Goal: Information Seeking & Learning: Understand process/instructions

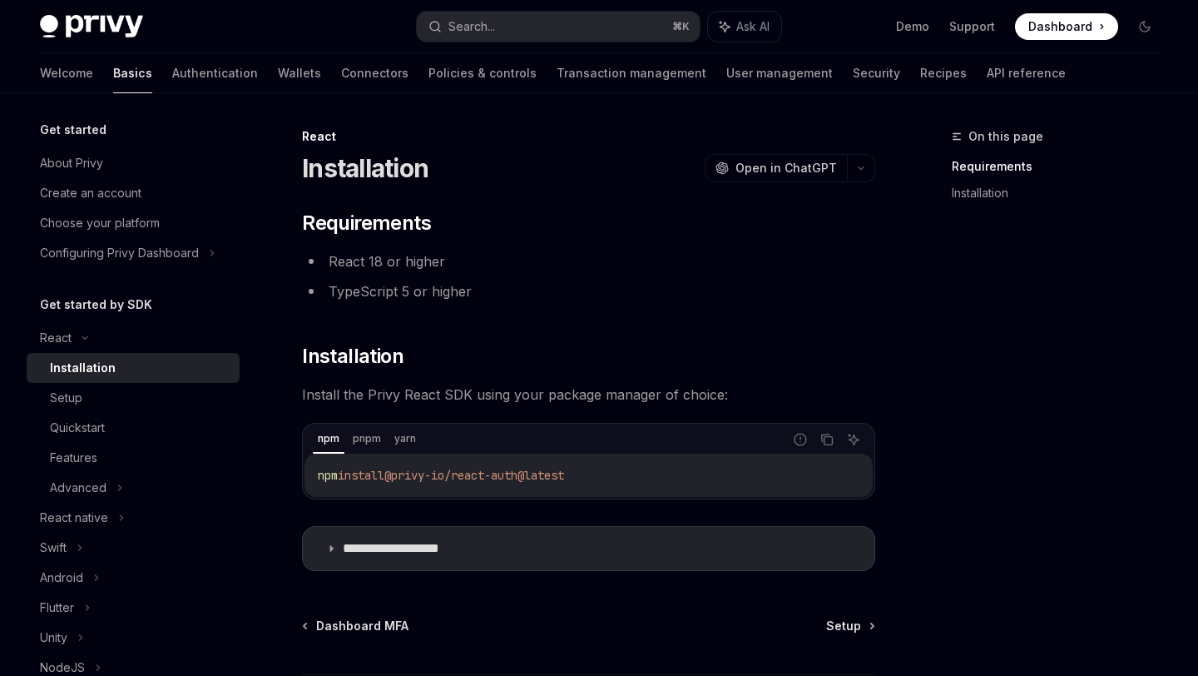
type textarea "*"
click at [825, 441] on icon "Copy the contents from the code block" at bounding box center [829, 441] width 8 height 8
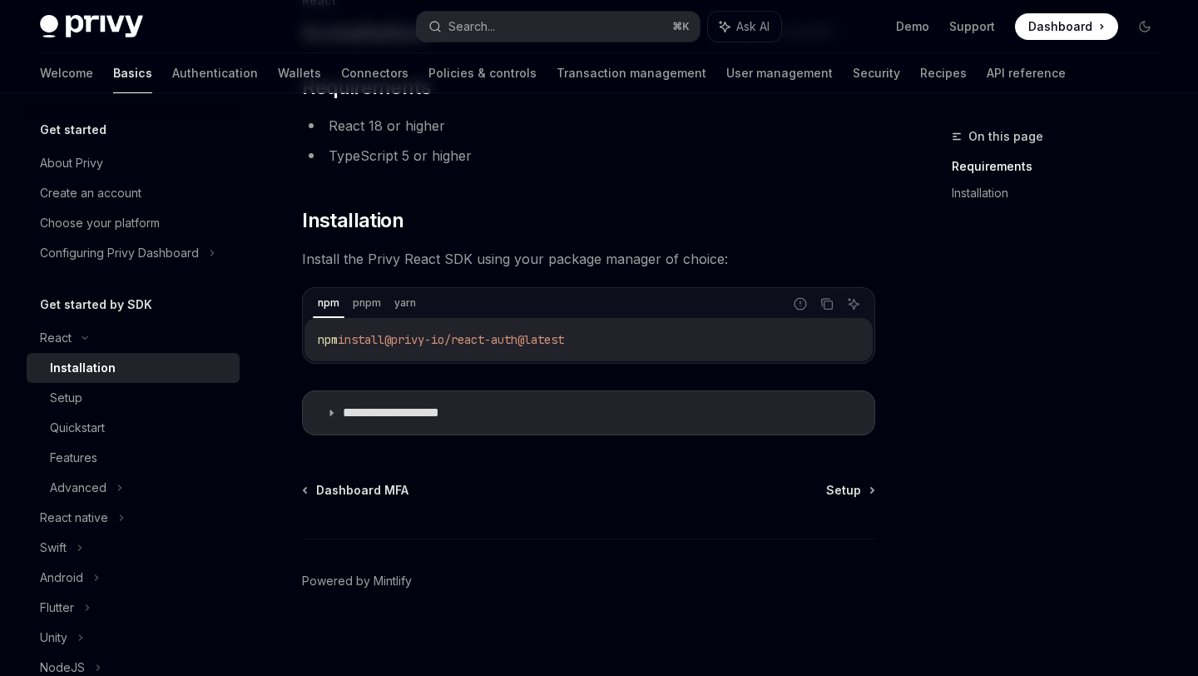
scroll to position [142, 0]
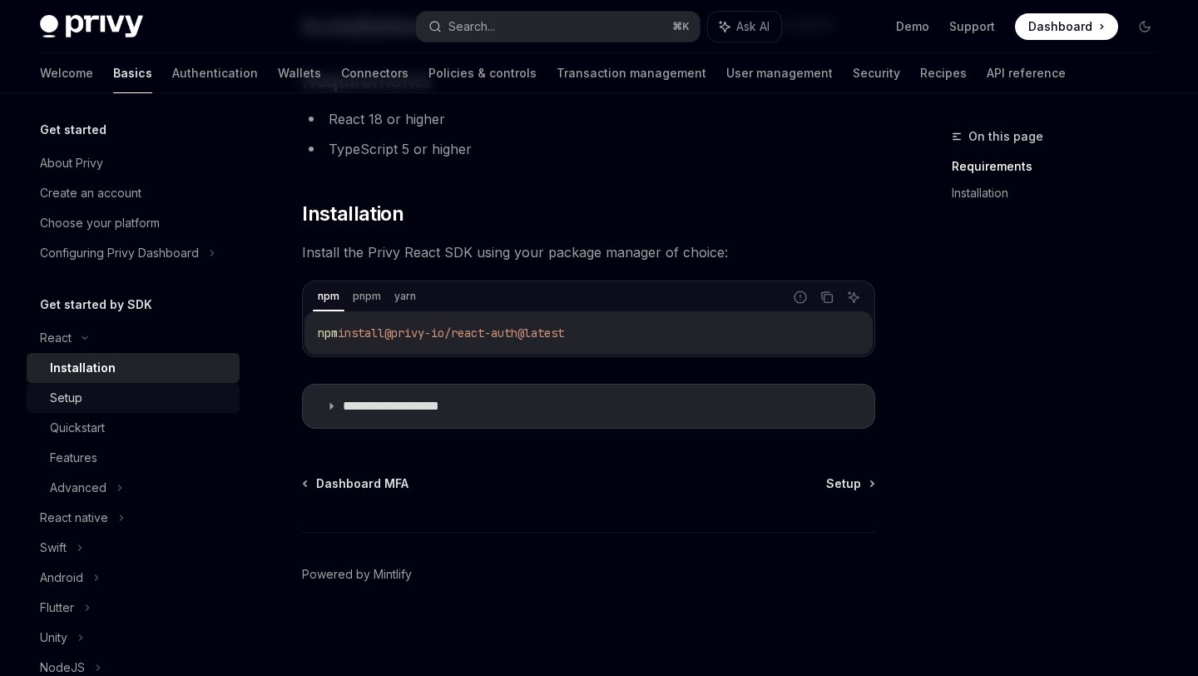
click at [205, 405] on div "Setup" at bounding box center [140, 398] width 180 height 20
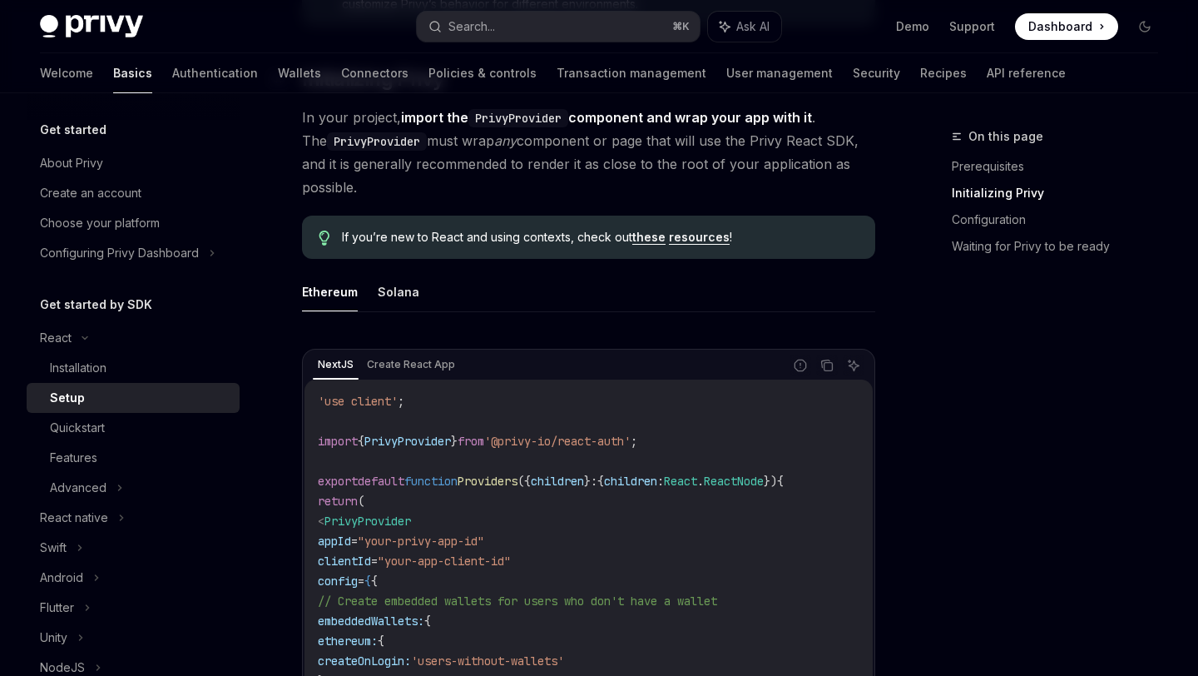
scroll to position [349, 0]
click at [146, 358] on div "Installation" at bounding box center [140, 368] width 180 height 20
type textarea "*"
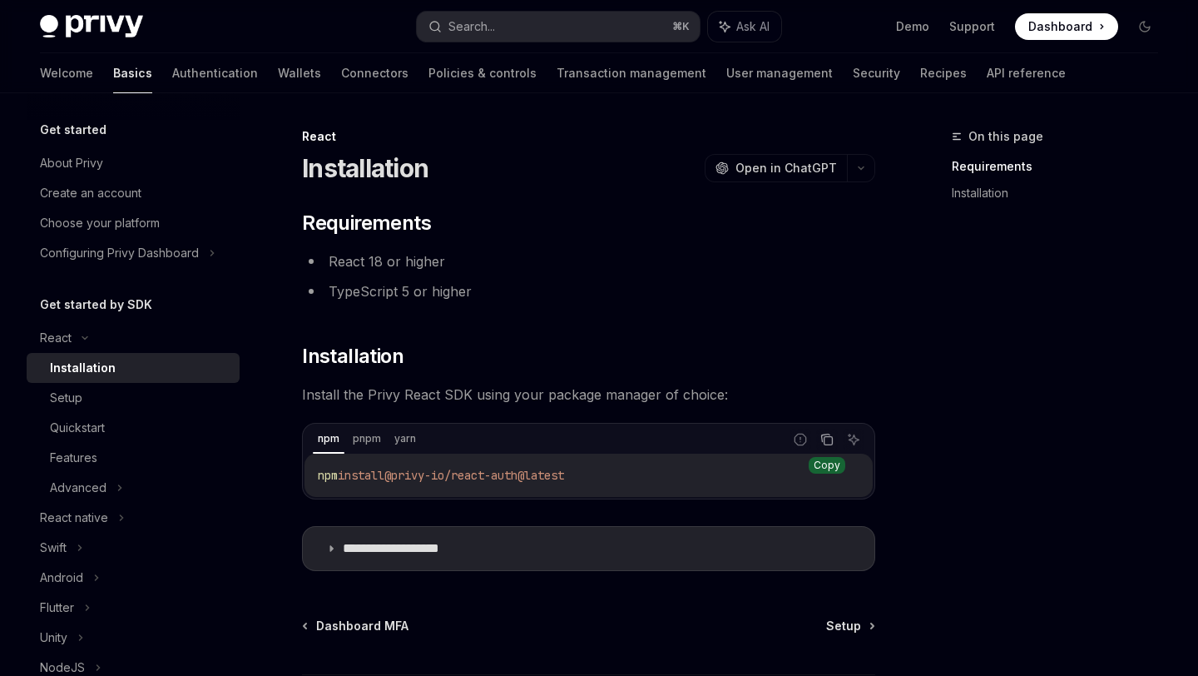
click at [822, 443] on icon "Copy the contents from the code block" at bounding box center [827, 439] width 13 height 13
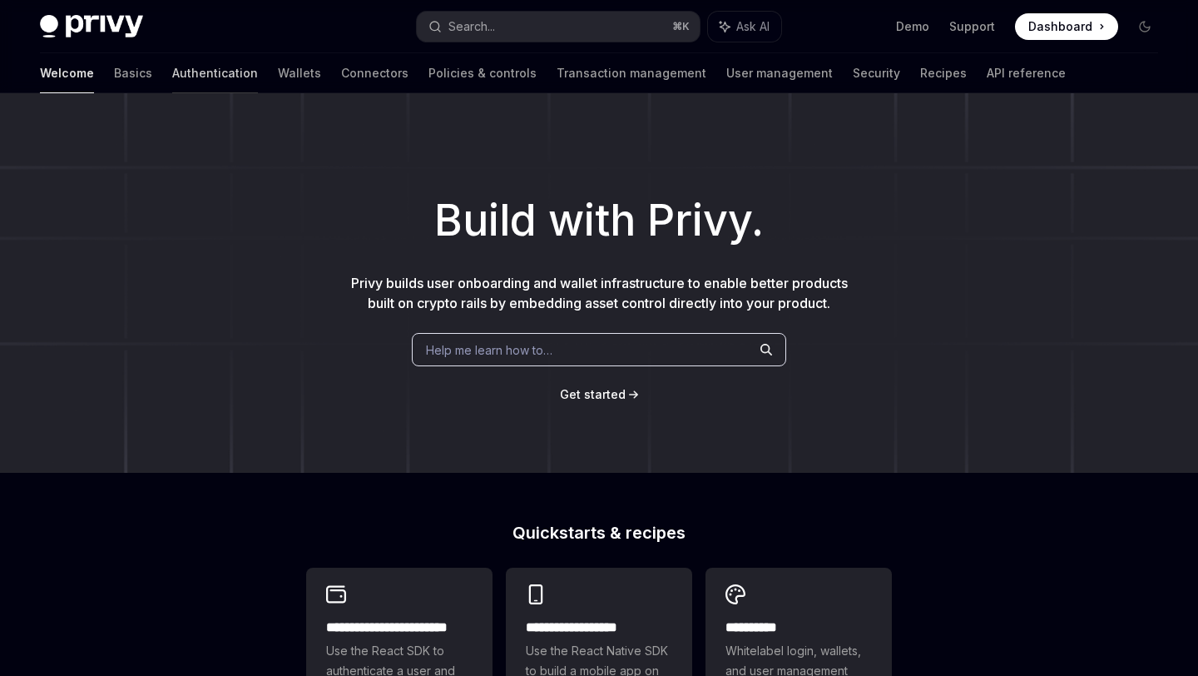
click at [172, 67] on link "Authentication" at bounding box center [215, 73] width 86 height 40
type textarea "*"
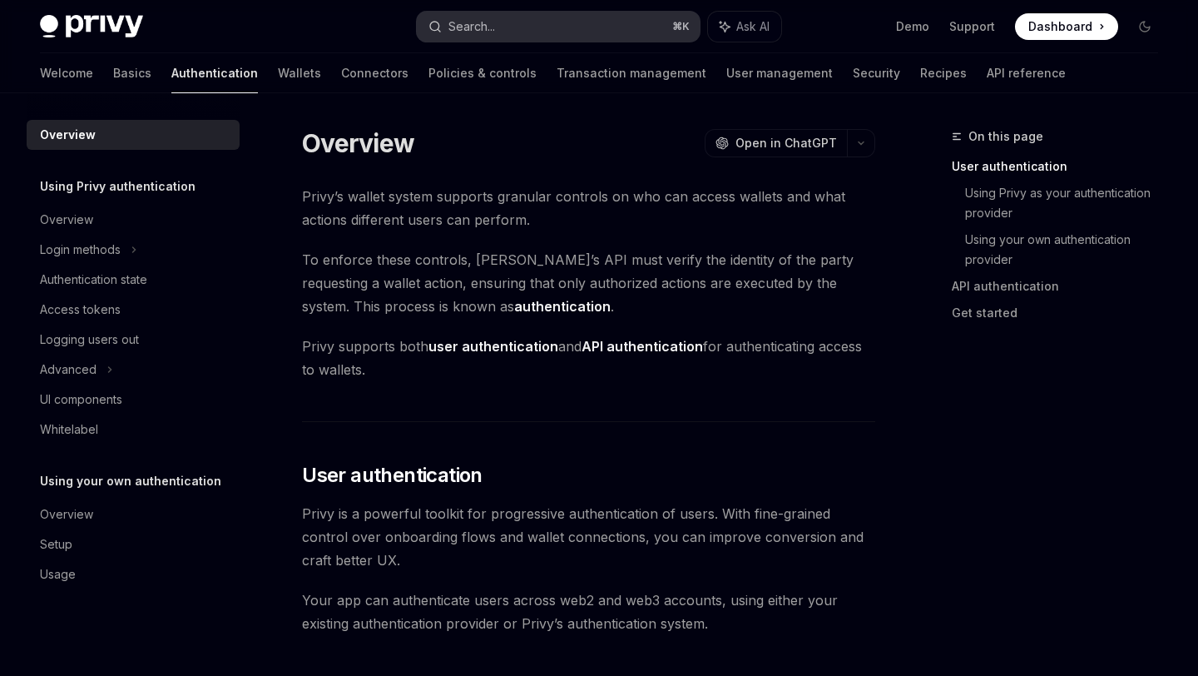
click at [484, 37] on button "Search... ⌘ K" at bounding box center [558, 27] width 282 height 30
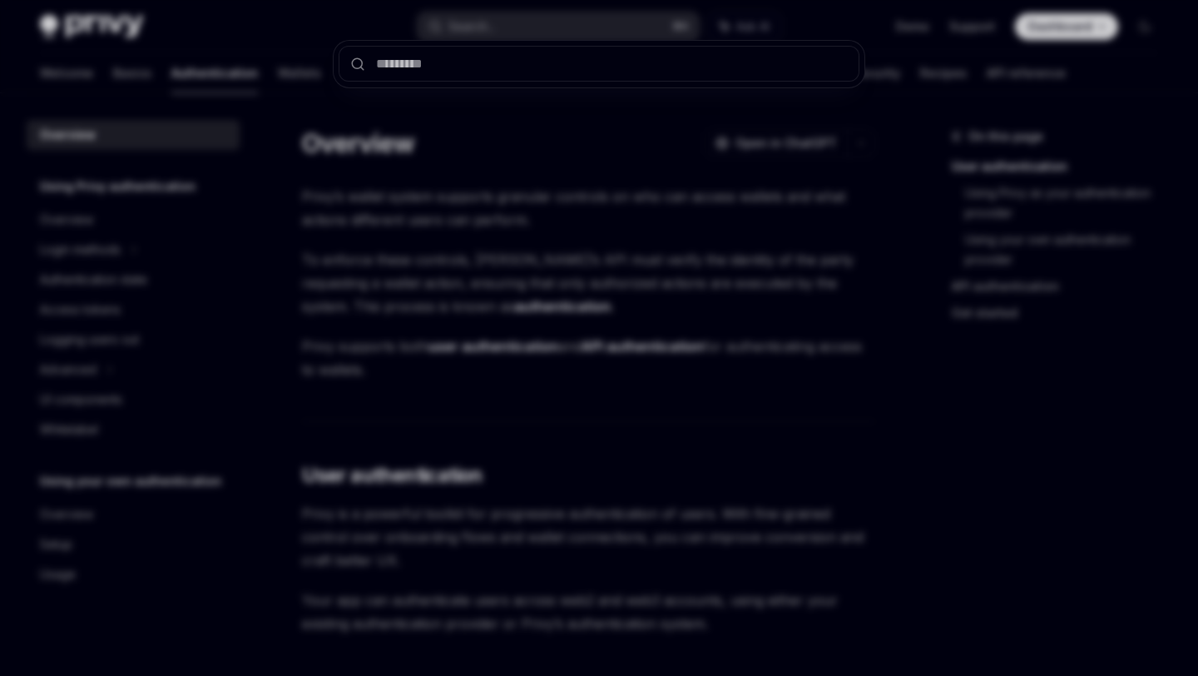
click at [489, 27] on div at bounding box center [599, 338] width 1198 height 676
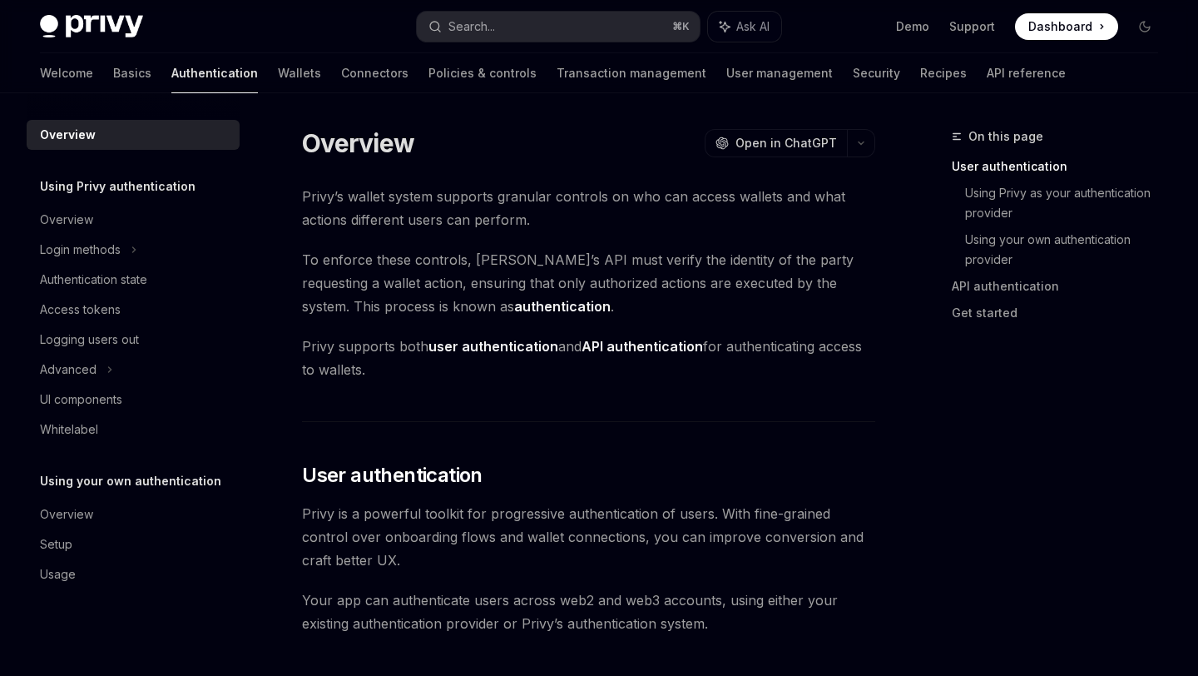
click at [489, 27] on div "Search..." at bounding box center [472, 27] width 47 height 20
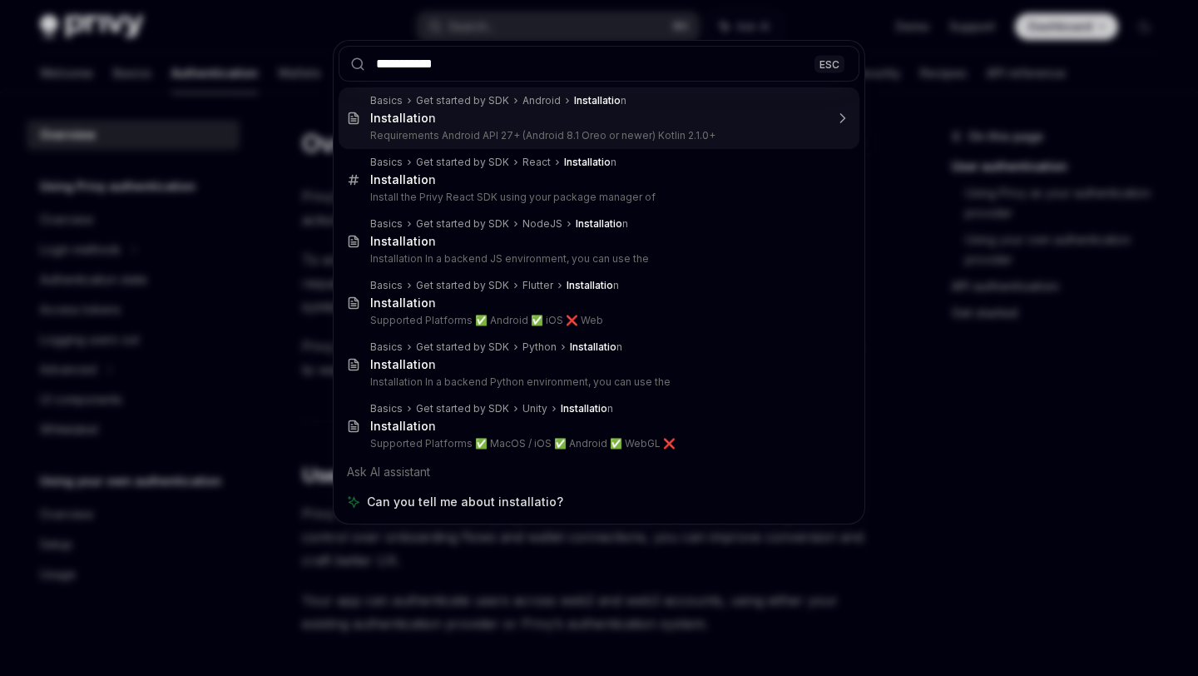
type input "**********"
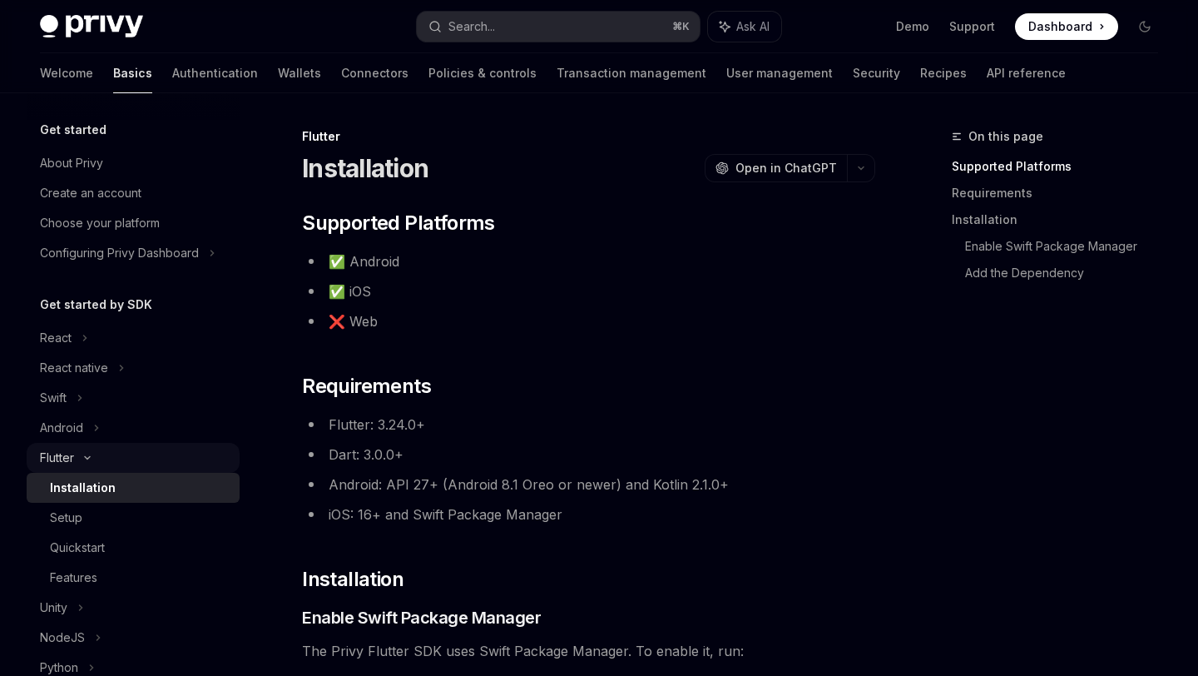
click at [87, 455] on icon at bounding box center [87, 457] width 20 height 7
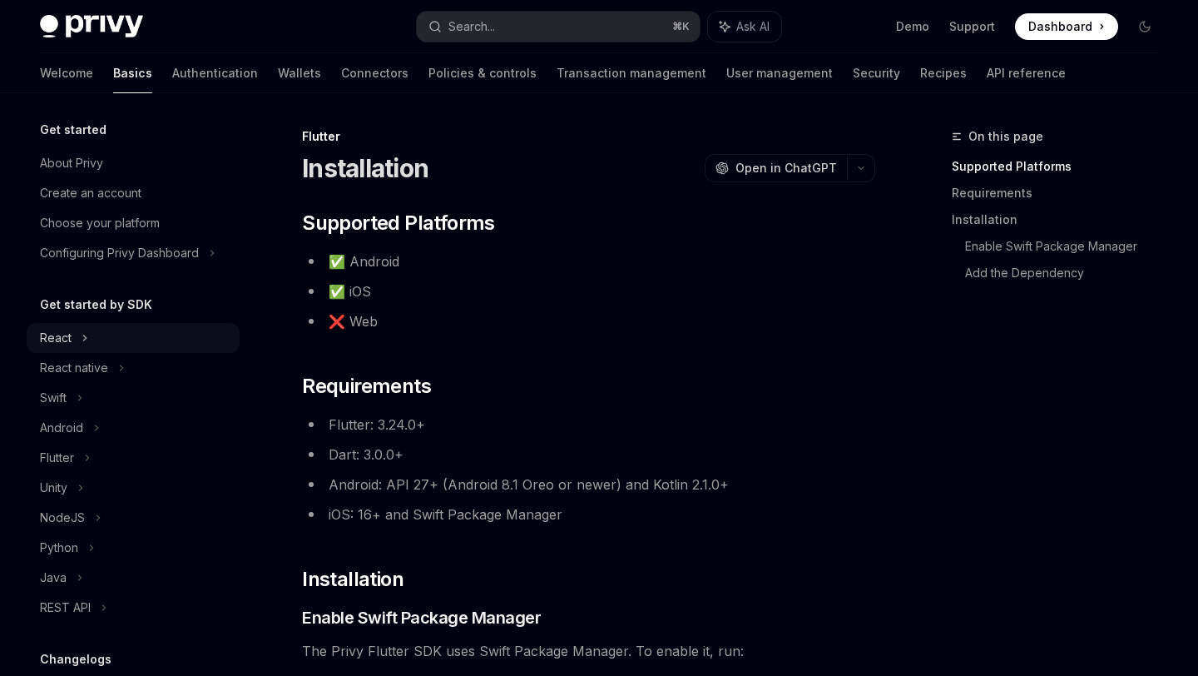
click at [103, 350] on div "React" at bounding box center [133, 338] width 213 height 30
type textarea "*"
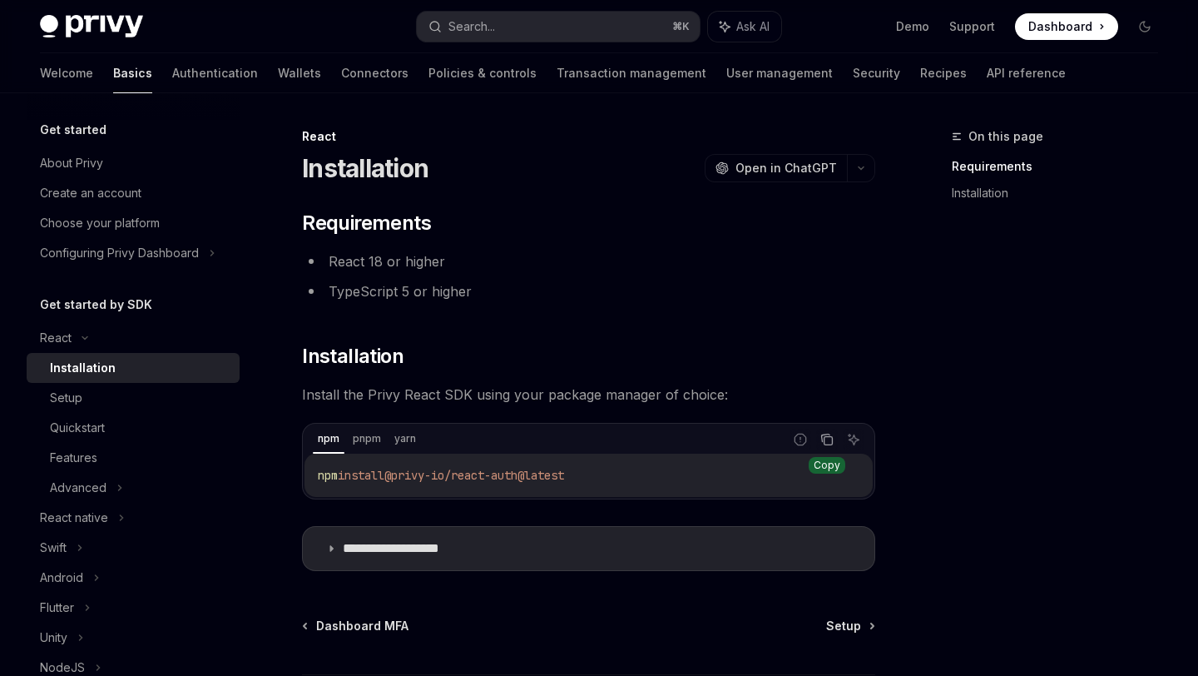
click at [827, 443] on icon "Copy the contents from the code block" at bounding box center [827, 439] width 13 height 13
click at [565, 543] on summary "**********" at bounding box center [589, 548] width 572 height 43
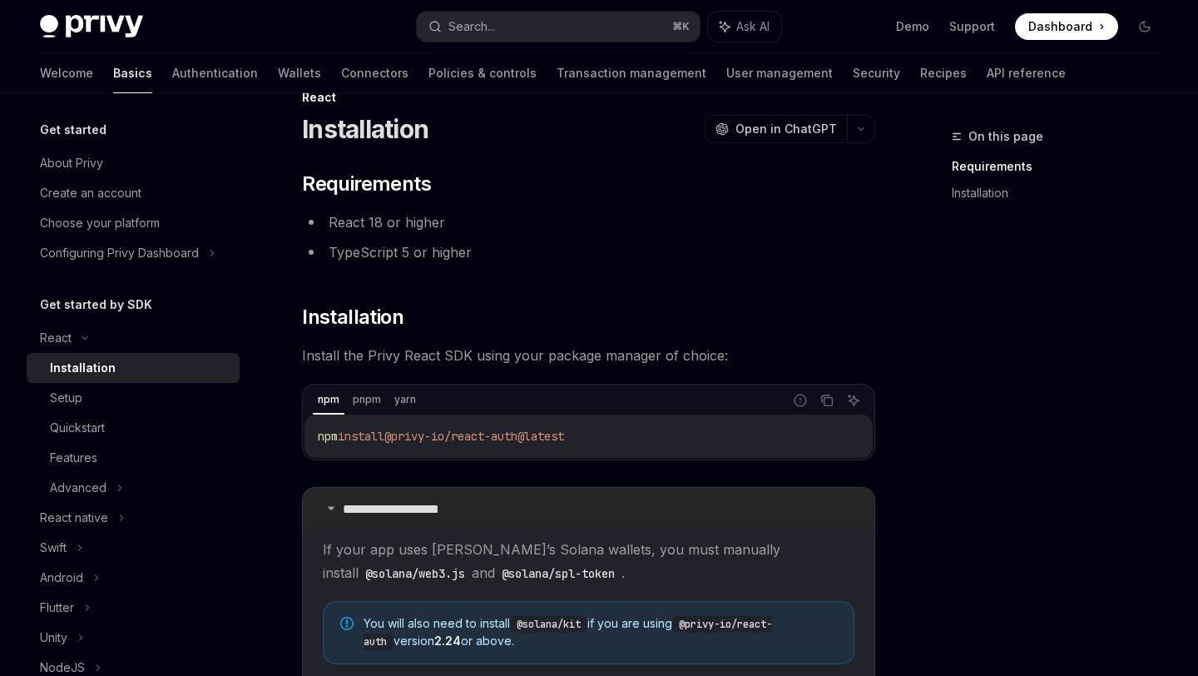
scroll to position [46, 0]
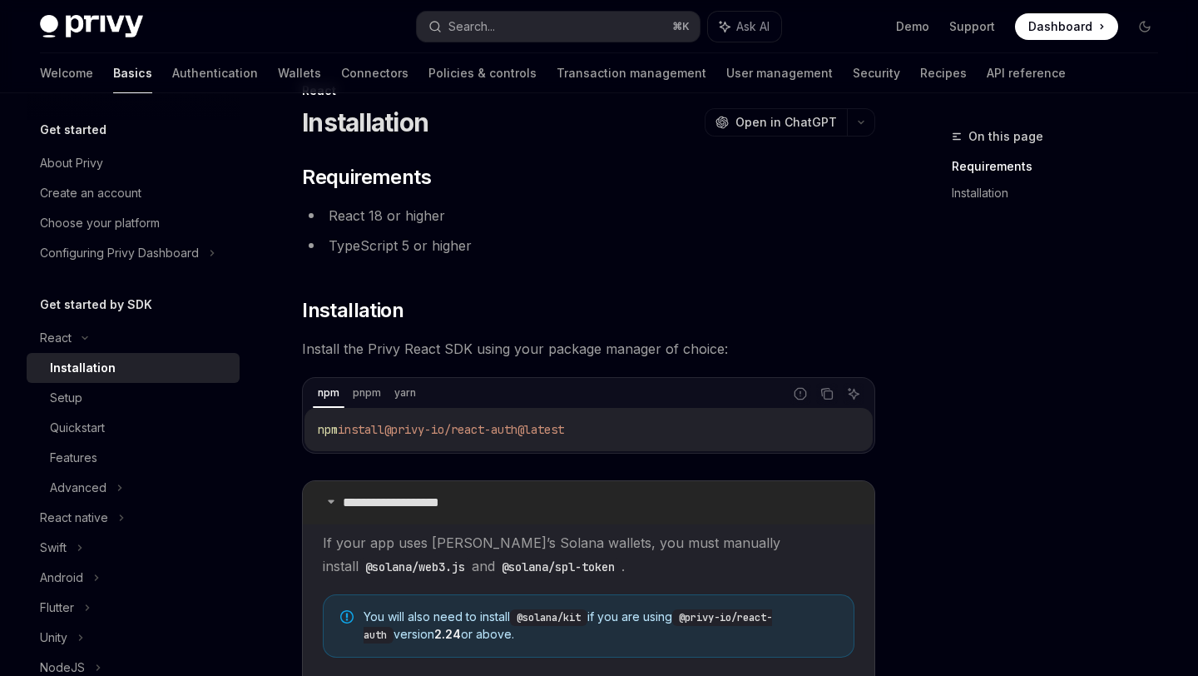
click at [583, 489] on summary "**********" at bounding box center [589, 502] width 572 height 43
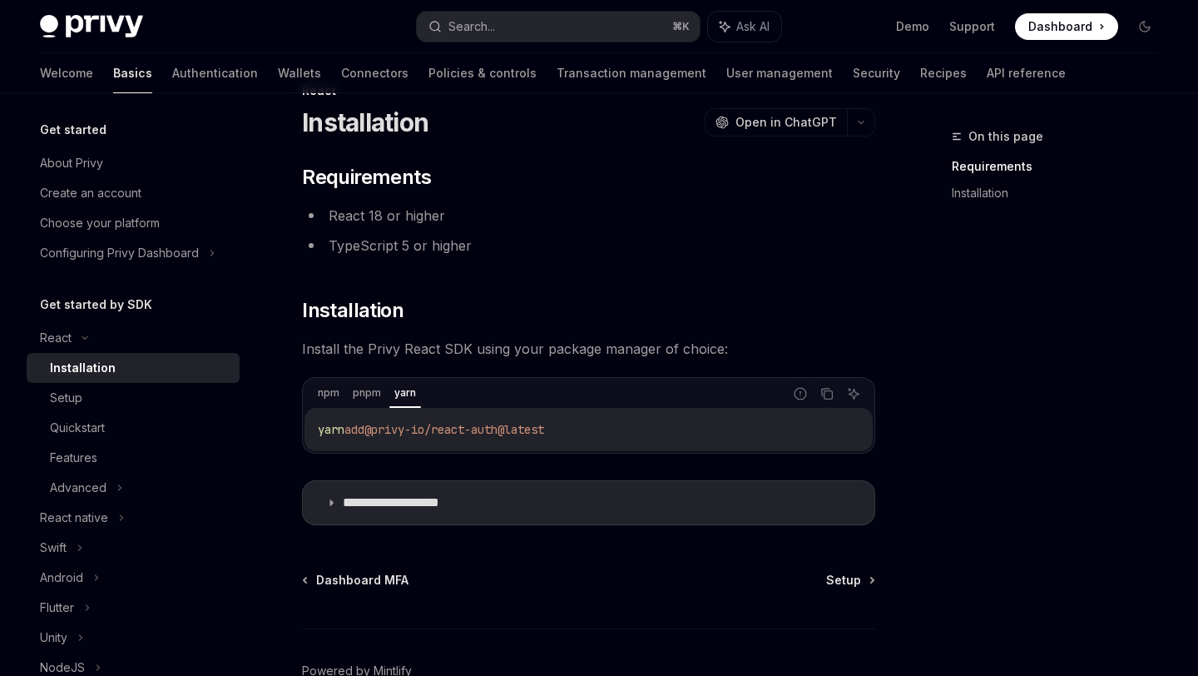
click at [345, 391] on div "npm pnpm yarn" at bounding box center [548, 394] width 470 height 28
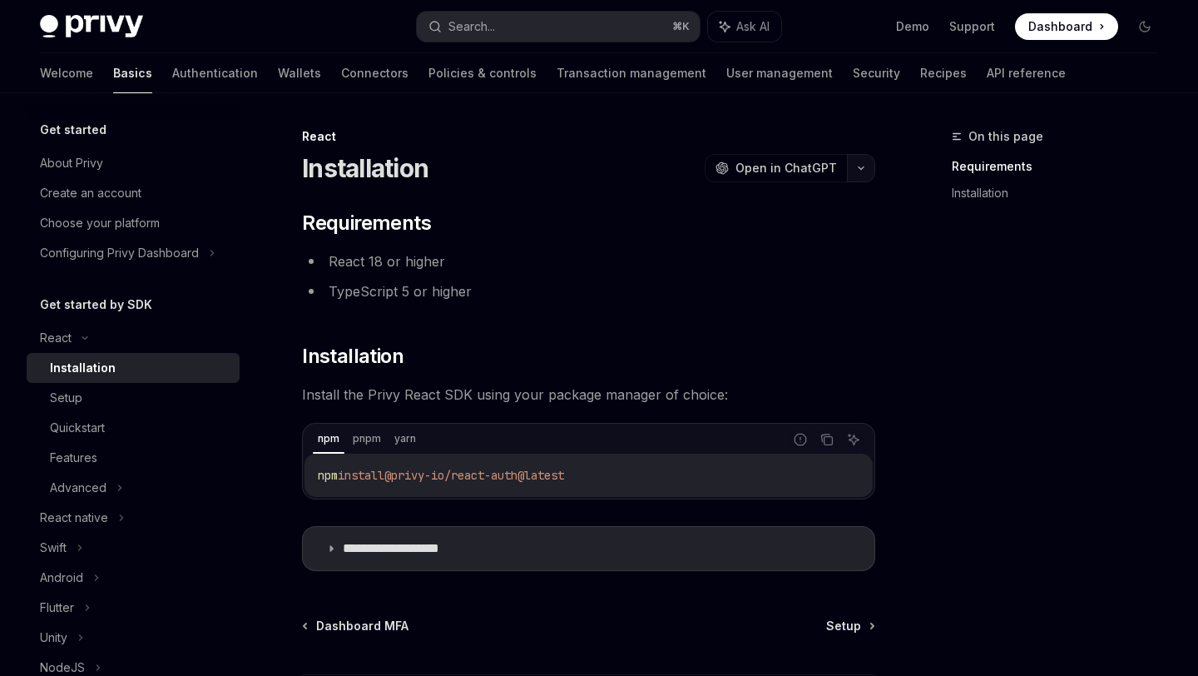
click at [859, 166] on icon "button" at bounding box center [861, 168] width 20 height 7
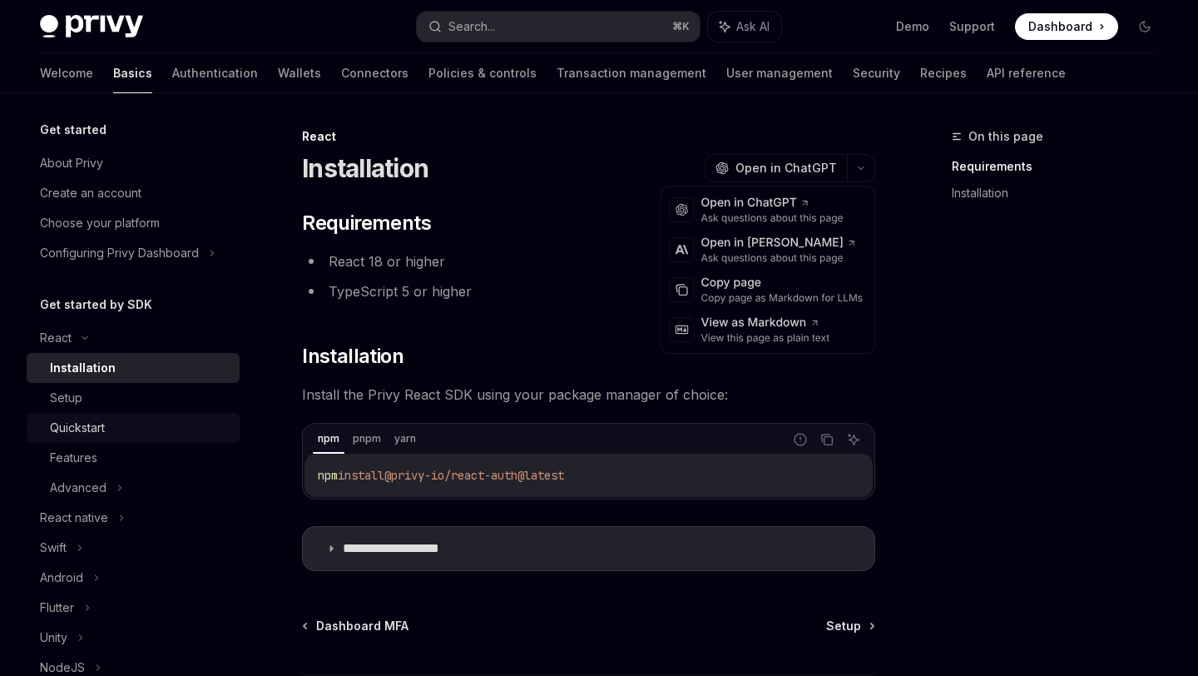
click at [166, 426] on div "Quickstart" at bounding box center [140, 428] width 180 height 20
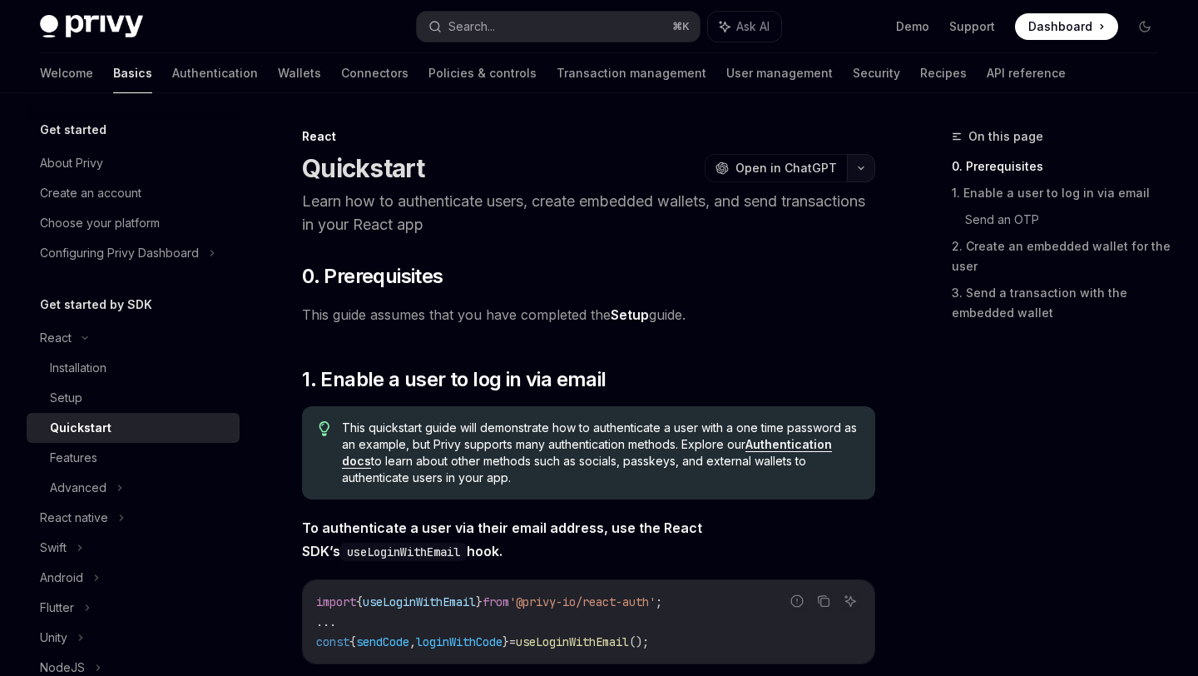
click at [860, 171] on button "button" at bounding box center [861, 168] width 28 height 28
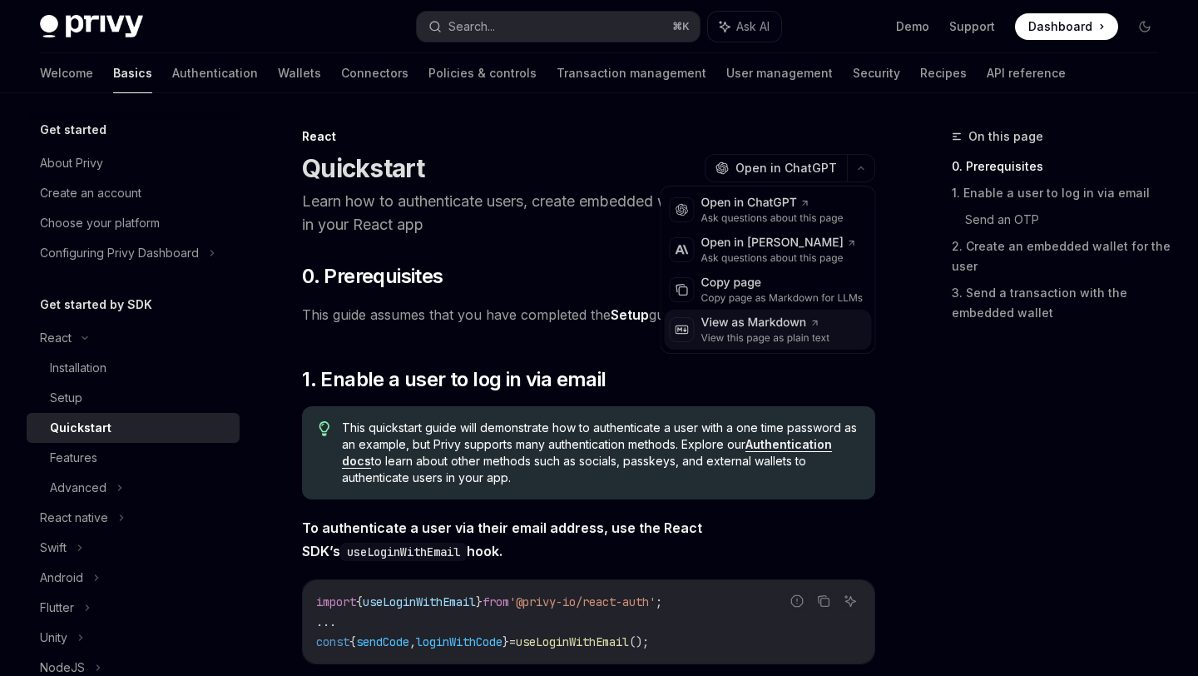
click at [783, 338] on div "View this page as plain text" at bounding box center [766, 337] width 129 height 13
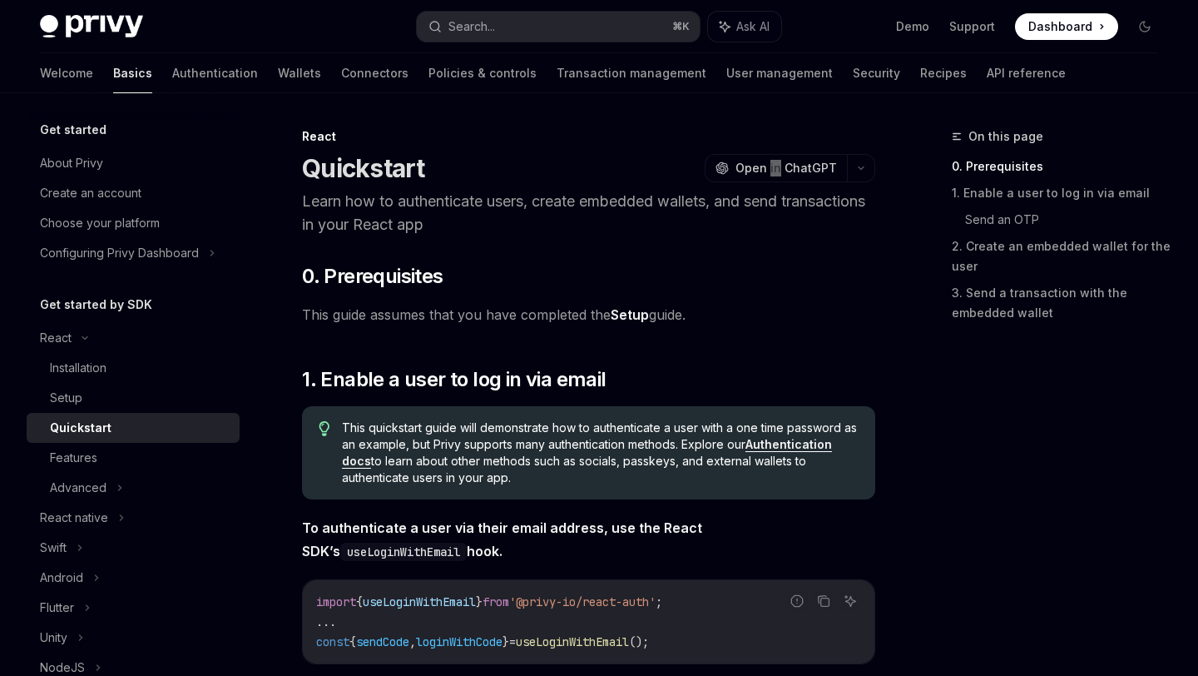
type textarea "*"
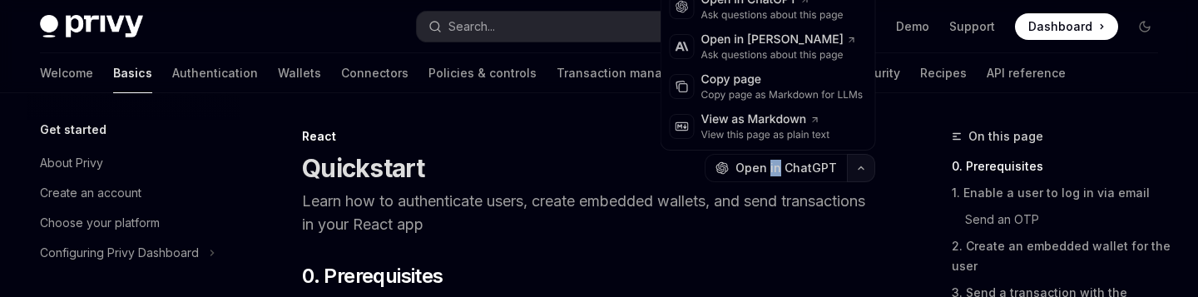
click at [868, 166] on button "button" at bounding box center [861, 168] width 28 height 28
click at [868, 166] on icon "button" at bounding box center [861, 168] width 20 height 7
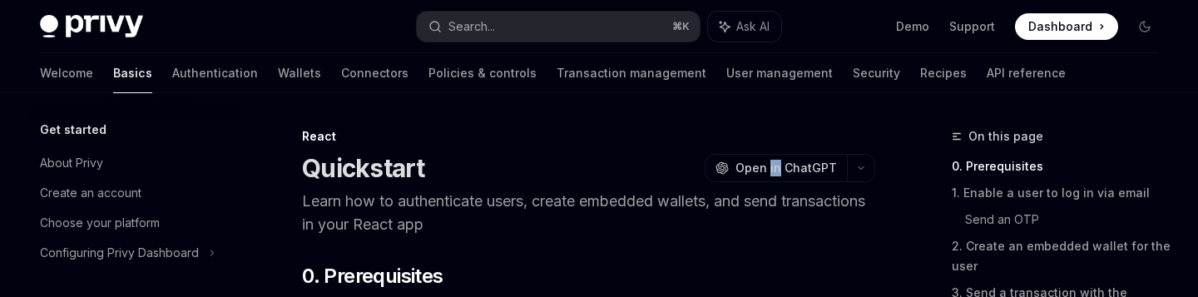
type textarea "*"
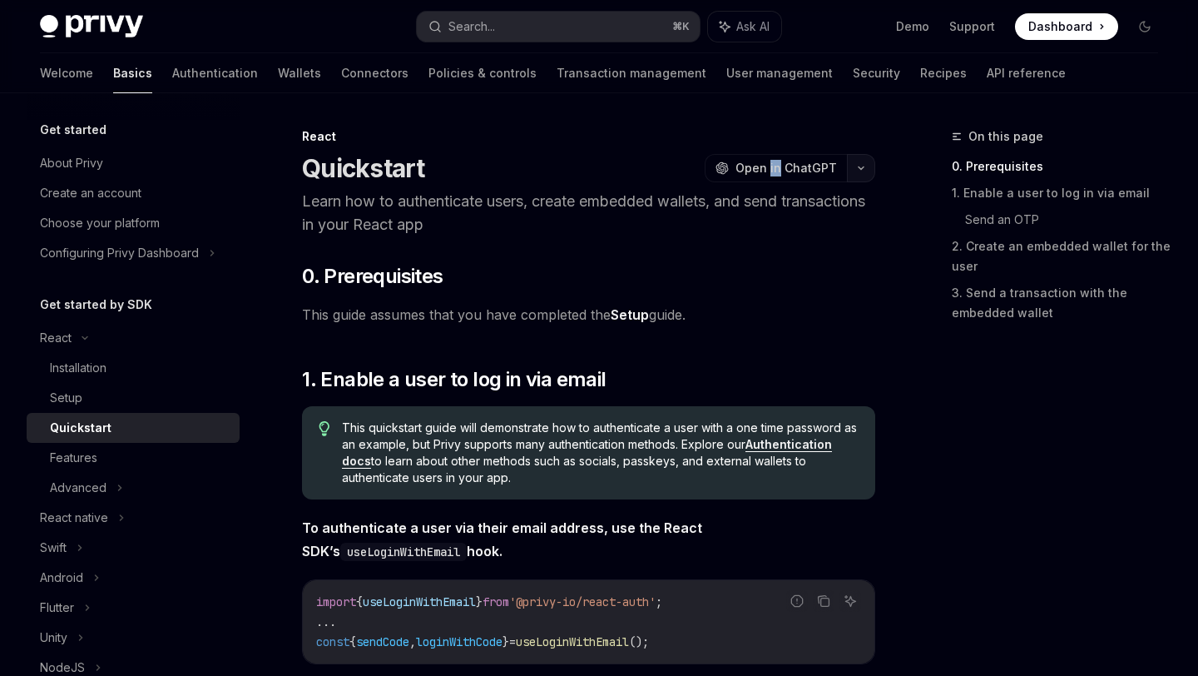
click at [860, 163] on button "button" at bounding box center [861, 168] width 28 height 28
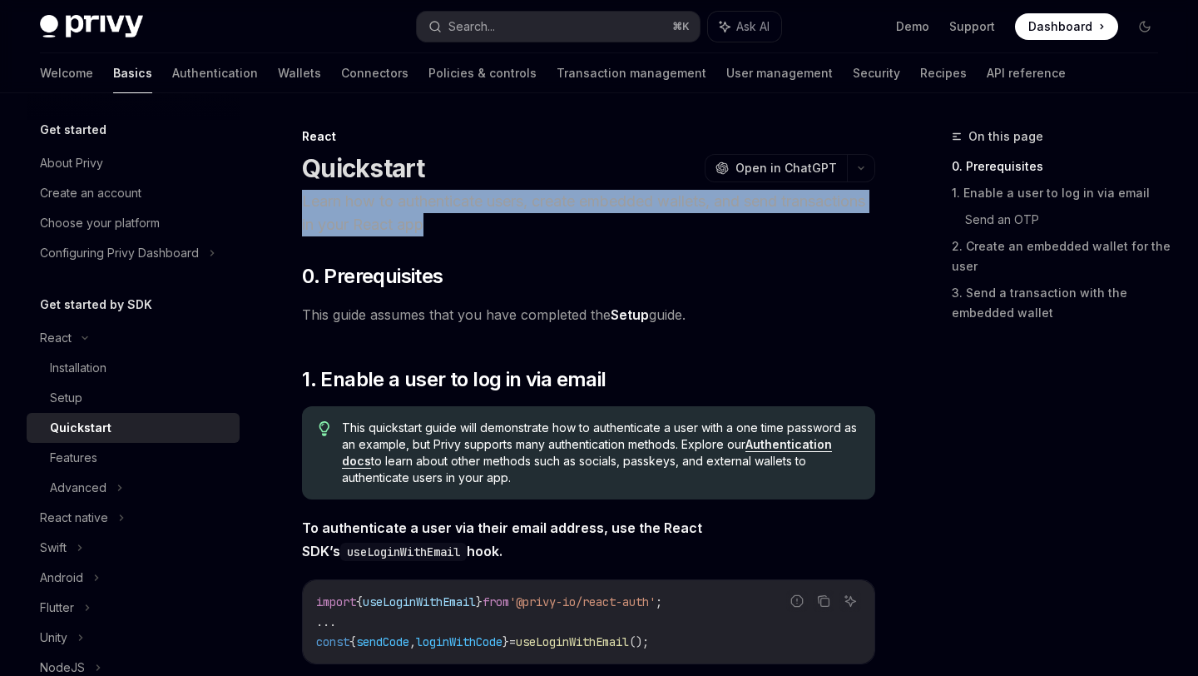
drag, startPoint x: 694, startPoint y: 183, endPoint x: 722, endPoint y: 222, distance: 47.8
click at [722, 223] on header "React Quickstart OpenAI Open in ChatGPT Learn how to authenticate users, create…" at bounding box center [588, 182] width 573 height 108
click at [854, 162] on button "button" at bounding box center [861, 168] width 28 height 28
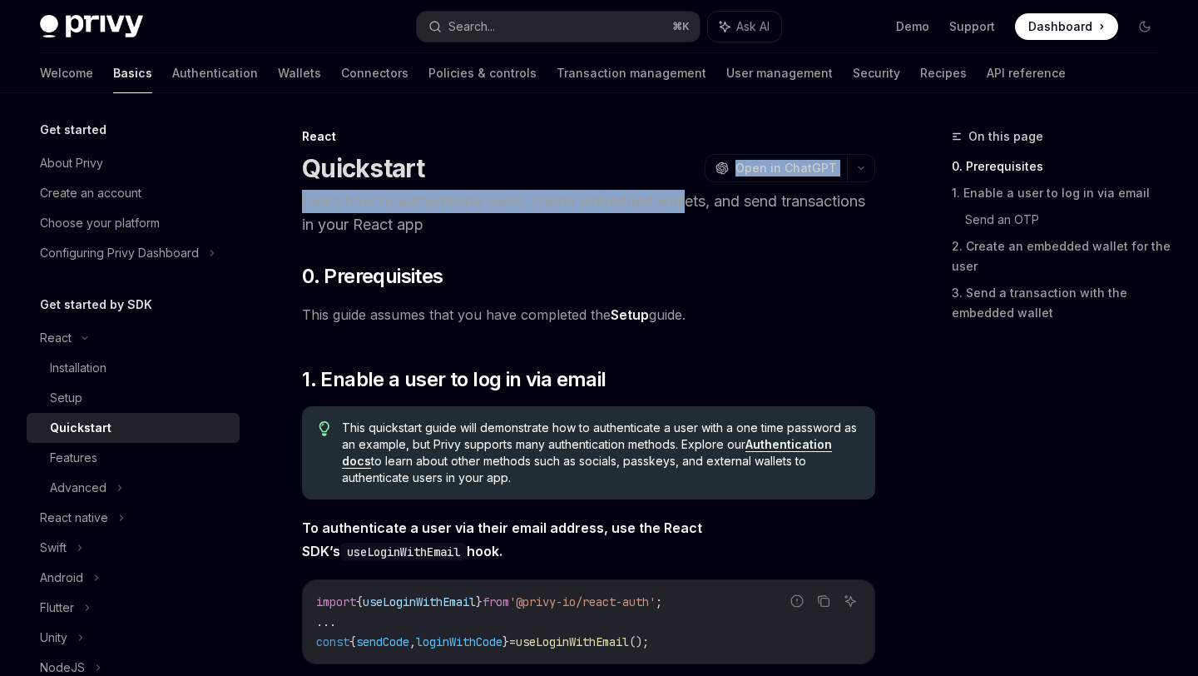
drag, startPoint x: 673, startPoint y: 178, endPoint x: 697, endPoint y: 198, distance: 31.3
click at [697, 198] on header "React Quickstart OpenAI Open in ChatGPT Learn how to authenticate users, create…" at bounding box center [588, 182] width 573 height 108
click at [861, 165] on icon "button" at bounding box center [861, 168] width 20 height 7
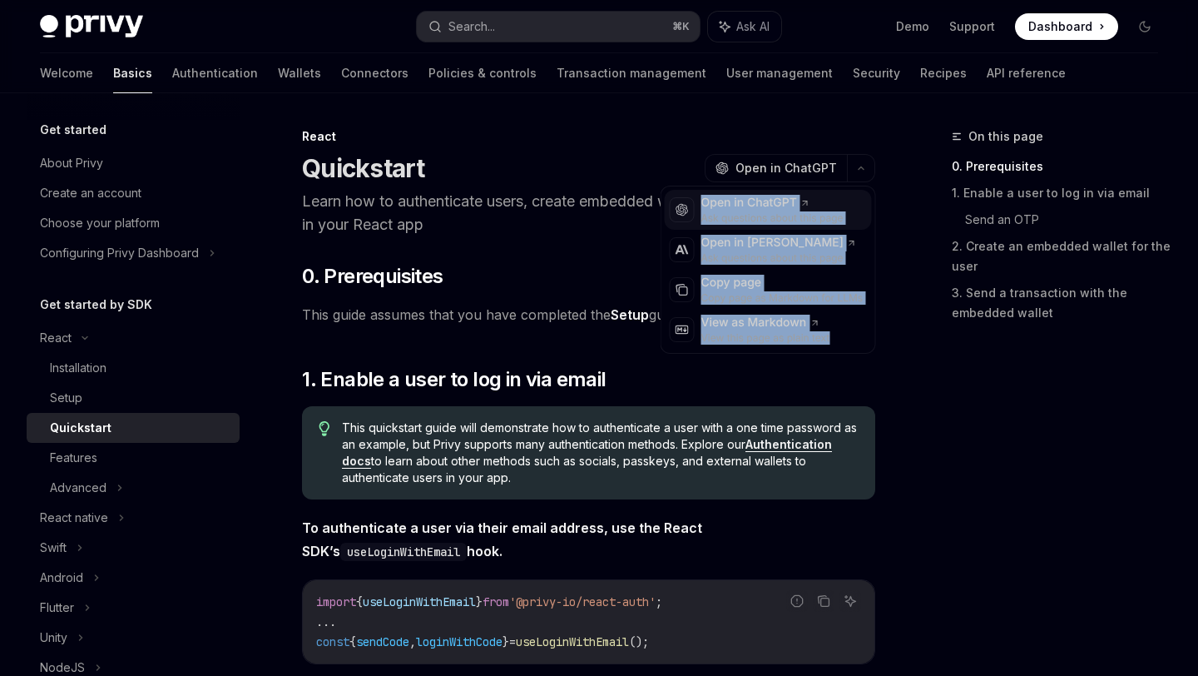
drag, startPoint x: 868, startPoint y: 345, endPoint x: 677, endPoint y: 206, distance: 235.4
click at [677, 206] on div "OpenAI Open in ChatGPT Ask questions about this page Anthropic Open in [PERSON_…" at bounding box center [769, 270] width 216 height 168
copy div "Open in ChatGPT Ask questions about this page Anthropic Open in [PERSON_NAME] q…"
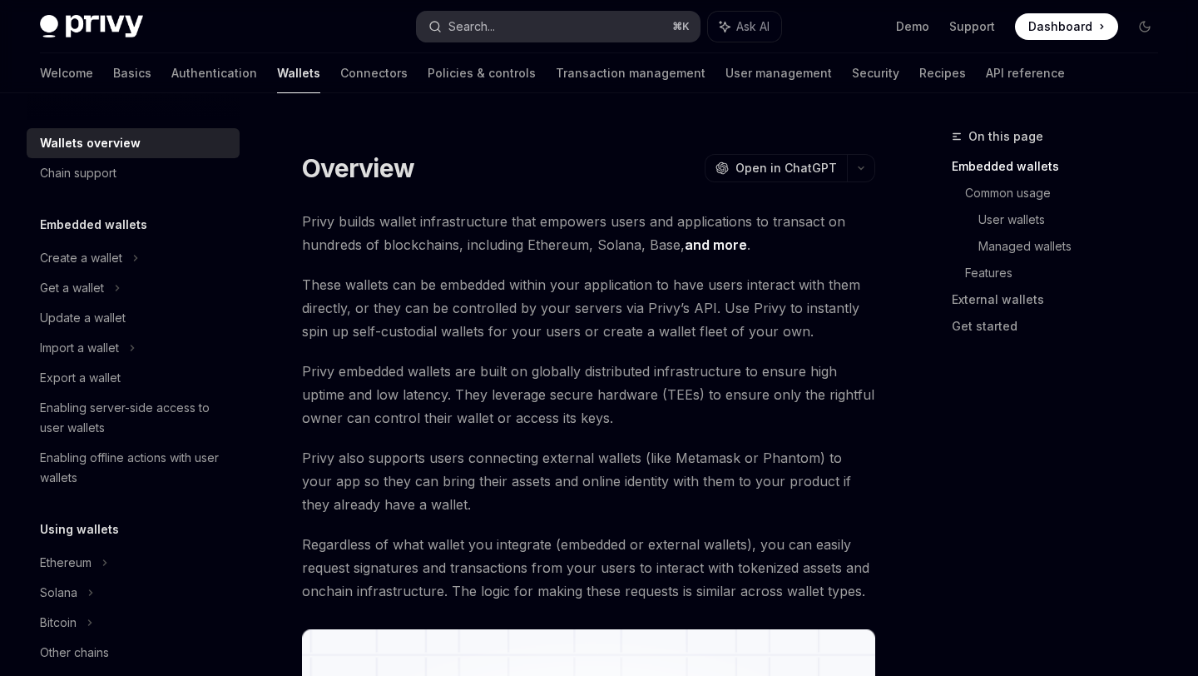
click at [581, 28] on button "Search... ⌘ K" at bounding box center [558, 27] width 282 height 30
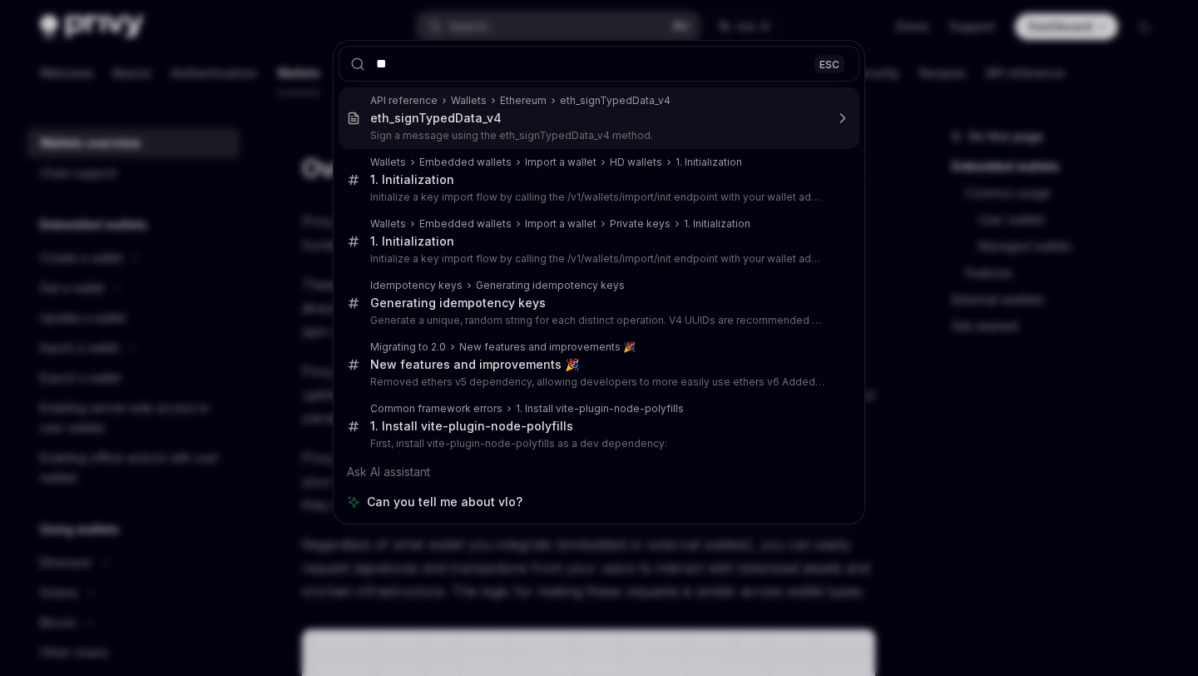
type input "*"
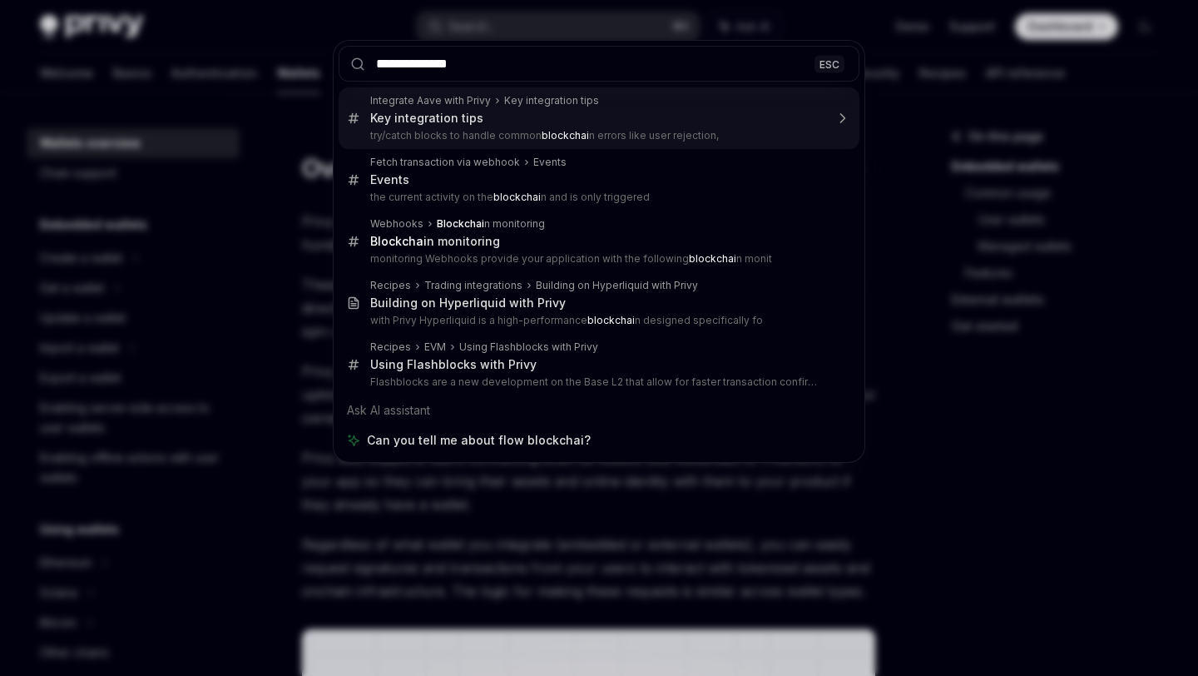
type input "**********"
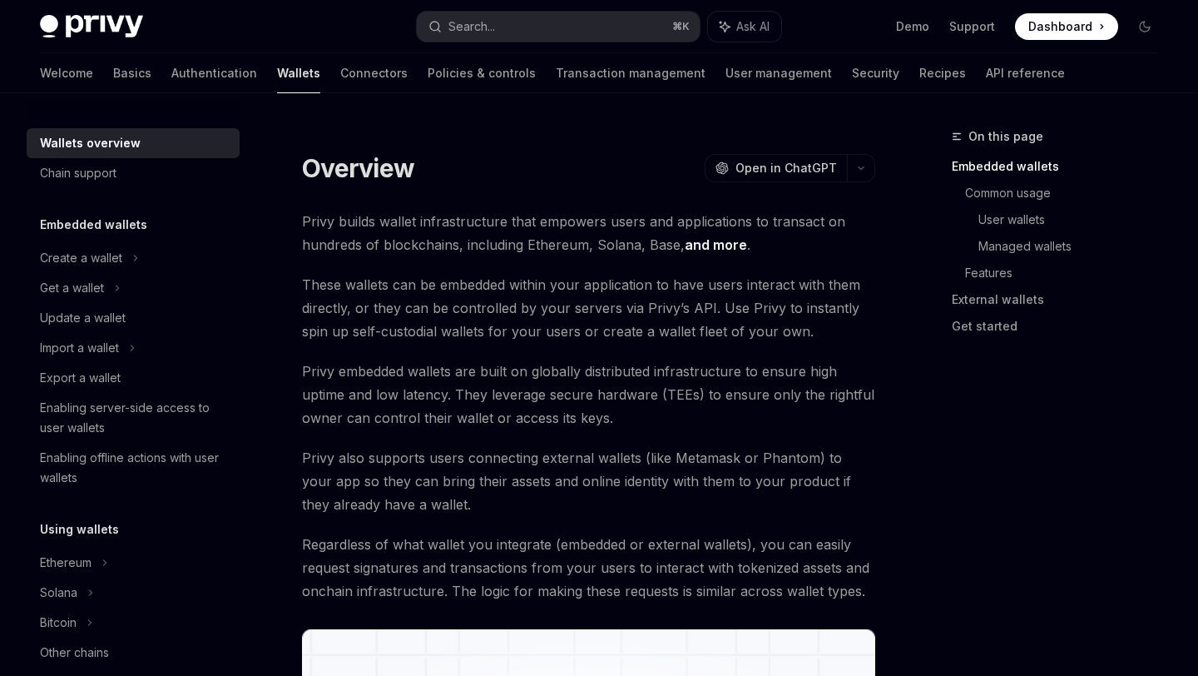
type textarea "*"
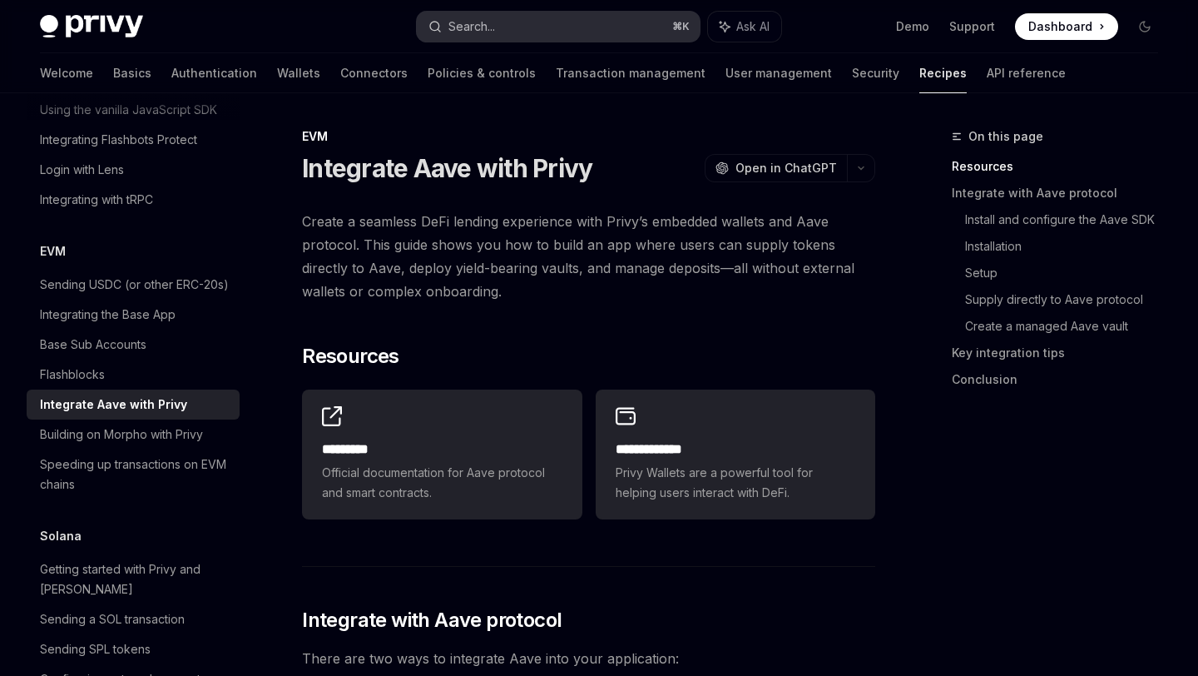
click at [504, 23] on button "Search... ⌘ K" at bounding box center [558, 27] width 282 height 30
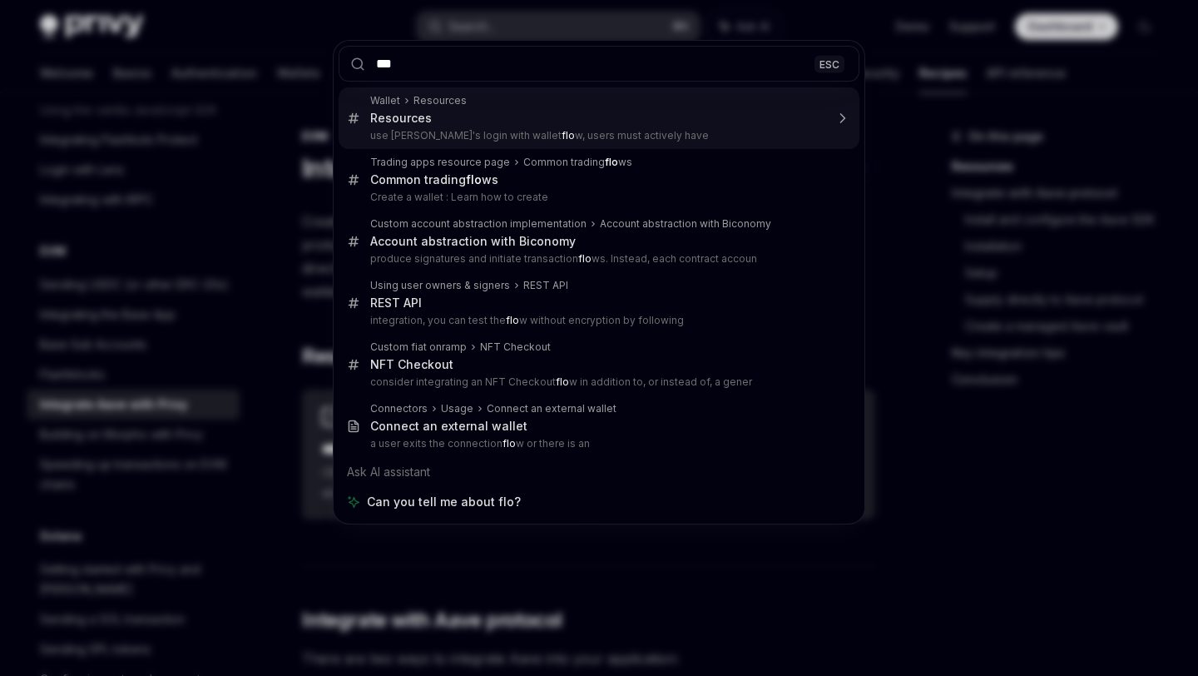
type input "****"
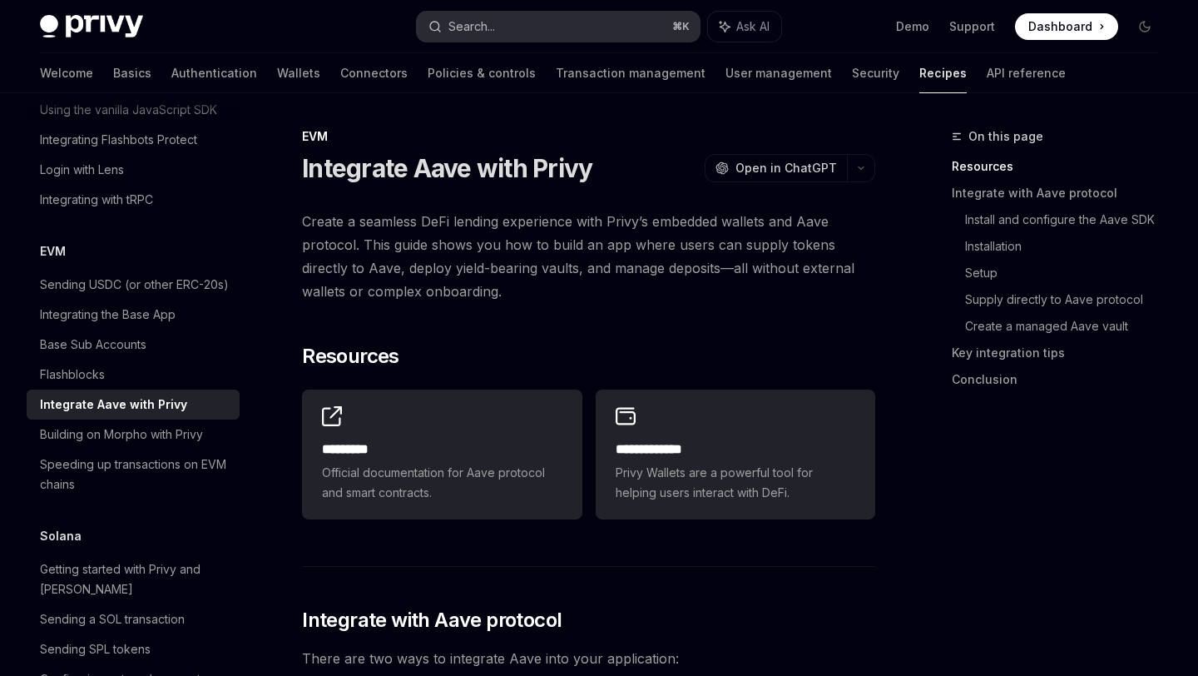
type textarea "*"
